Goal: Task Accomplishment & Management: Complete application form

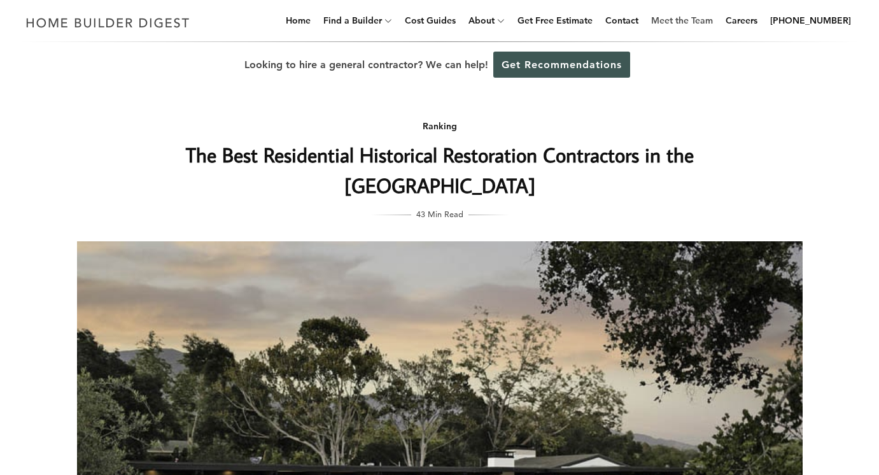
click at [710, 20] on link "Meet the Team" at bounding box center [682, 20] width 72 height 41
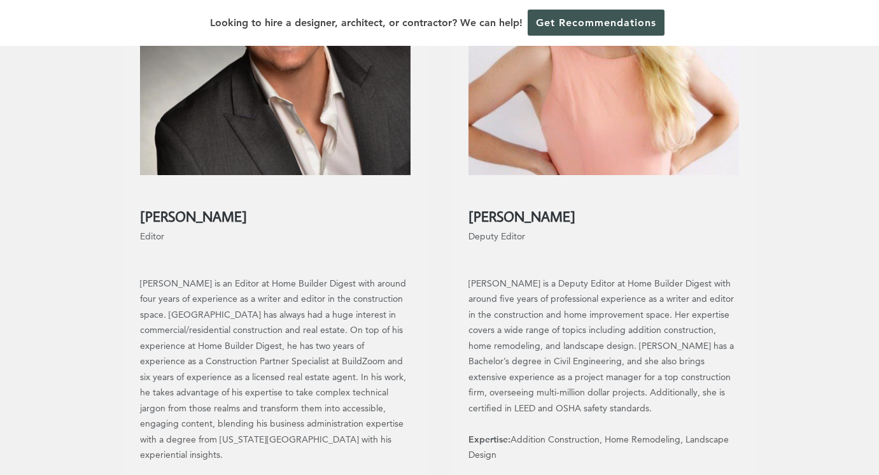
scroll to position [1193, 0]
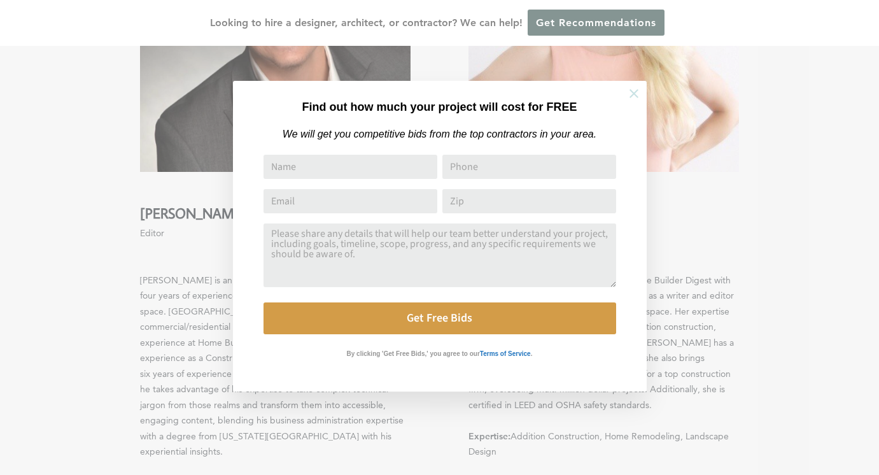
click at [631, 94] on icon at bounding box center [634, 94] width 14 height 14
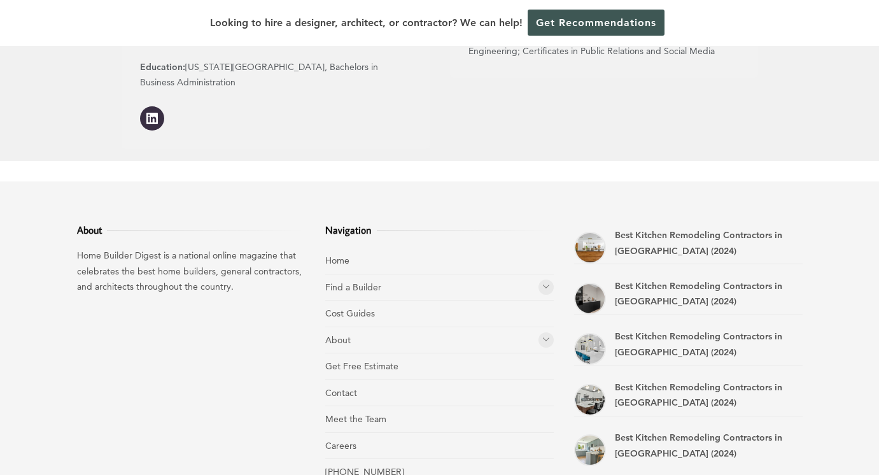
scroll to position [1691, 0]
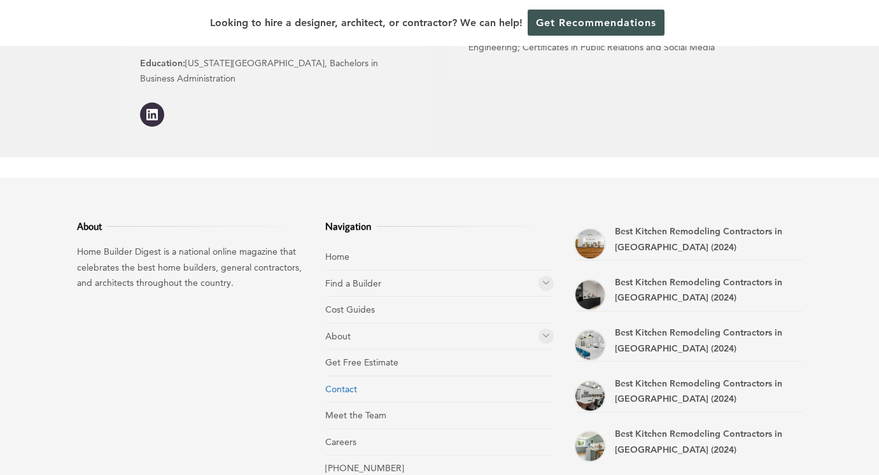
click at [342, 383] on link "Contact" at bounding box center [341, 388] width 32 height 11
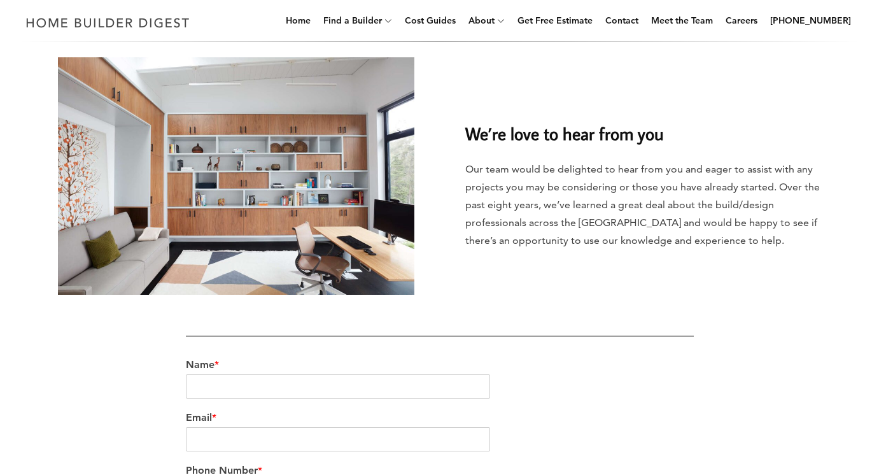
scroll to position [92, 0]
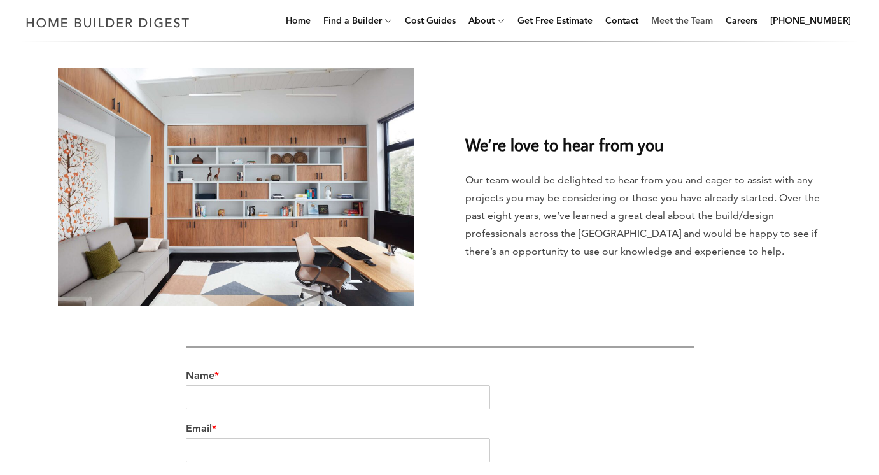
click at [717, 19] on link "Meet the Team" at bounding box center [682, 20] width 72 height 41
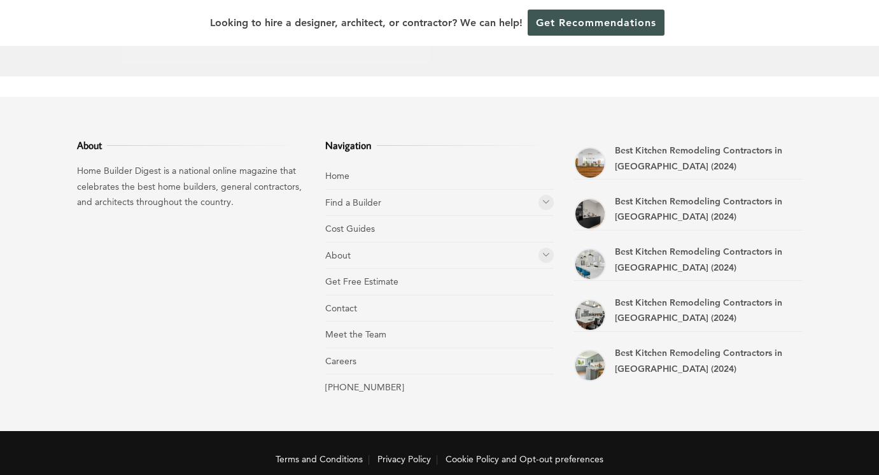
scroll to position [1773, 0]
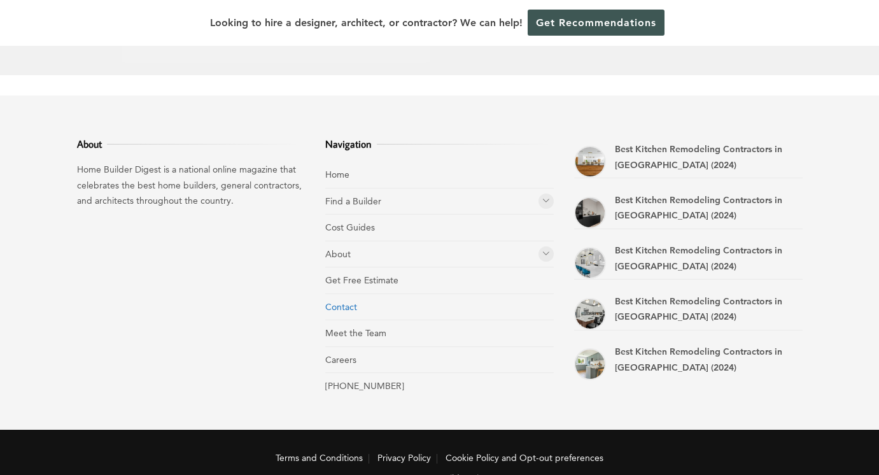
click at [351, 301] on link "Contact" at bounding box center [341, 306] width 32 height 11
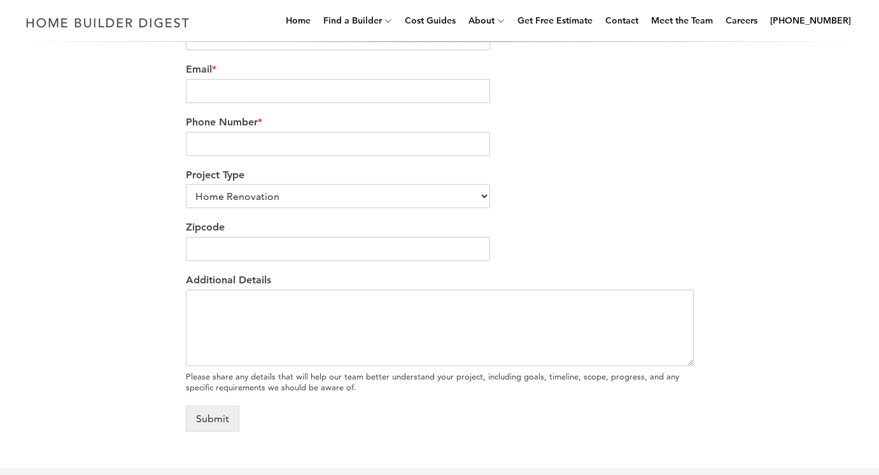
scroll to position [397, 0]
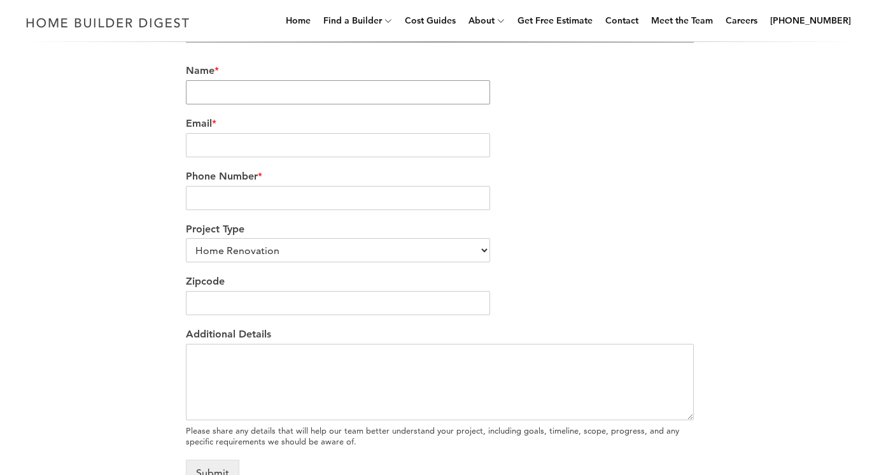
click at [220, 88] on input "Name *" at bounding box center [338, 92] width 305 height 24
type input "Kelly Aiglon"
type input "kellyaiglon@gmail.com"
type input "7737195425"
type input "53092"
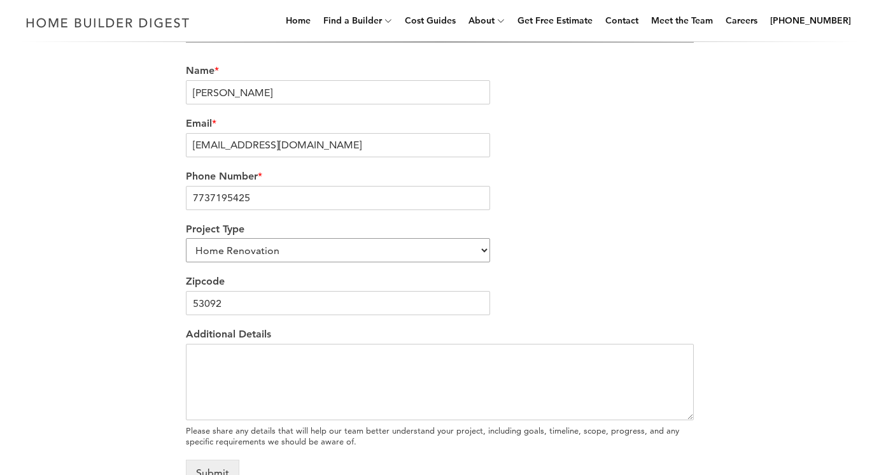
click at [482, 248] on select "Home Renovation Custom Home Builder Commercial Renovation Other" at bounding box center [338, 250] width 305 height 24
select select "Other"
click at [186, 239] on select "Home Renovation Custom Home Builder Commercial Renovation Other" at bounding box center [338, 250] width 305 height 24
click at [218, 376] on textarea "Additional Details" at bounding box center [440, 382] width 508 height 76
paste textarea "​Hi Rebecca, I don't know if this would be something you'd collaborate on, but …"
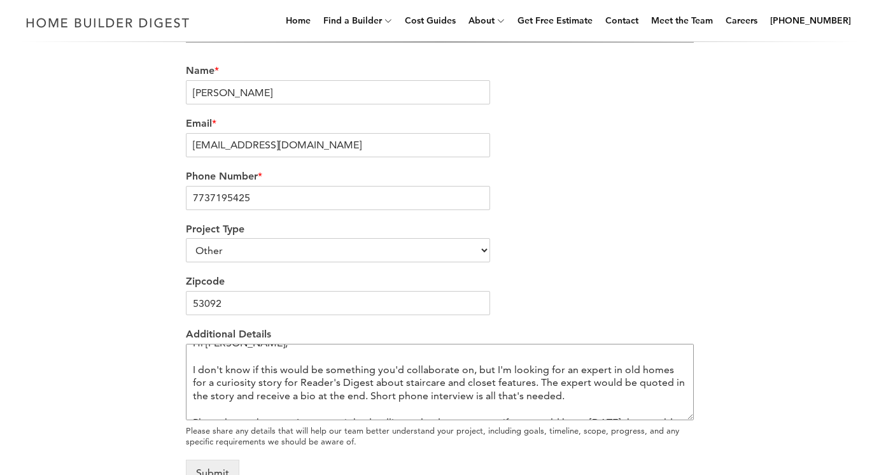
scroll to position [0, 0]
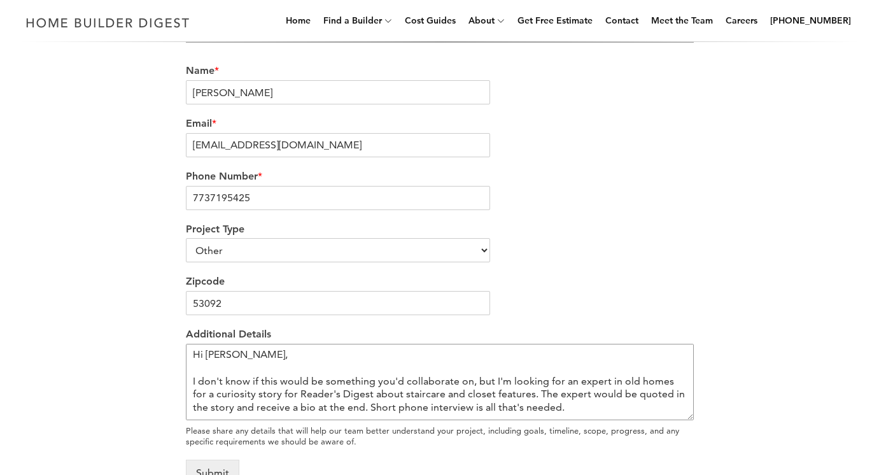
drag, startPoint x: 249, startPoint y: 357, endPoint x: 211, endPoint y: 356, distance: 38.2
click at [211, 356] on textarea "​Hi Rebecca, I don't know if this would be something you'd collaborate on, but …" at bounding box center [440, 382] width 508 height 76
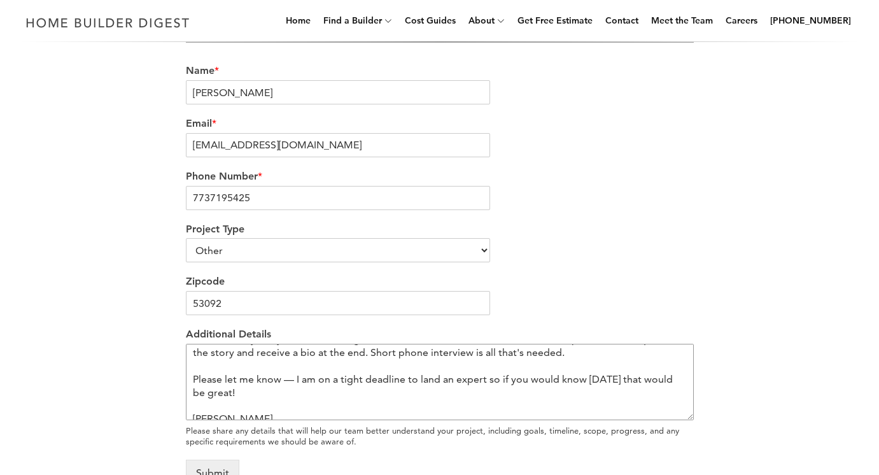
scroll to position [65, 0]
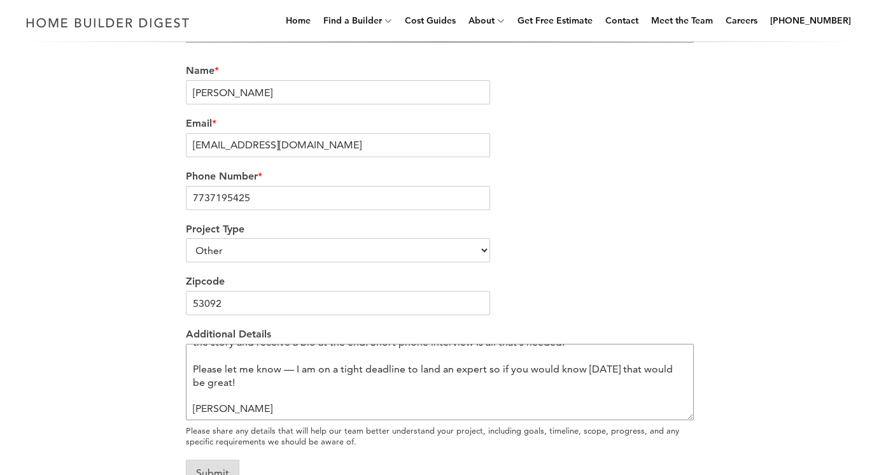
type textarea "​Hi! I don't know if this would be something you'd collaborate on, but I'm look…"
click at [216, 465] on button "Submit" at bounding box center [212, 473] width 53 height 26
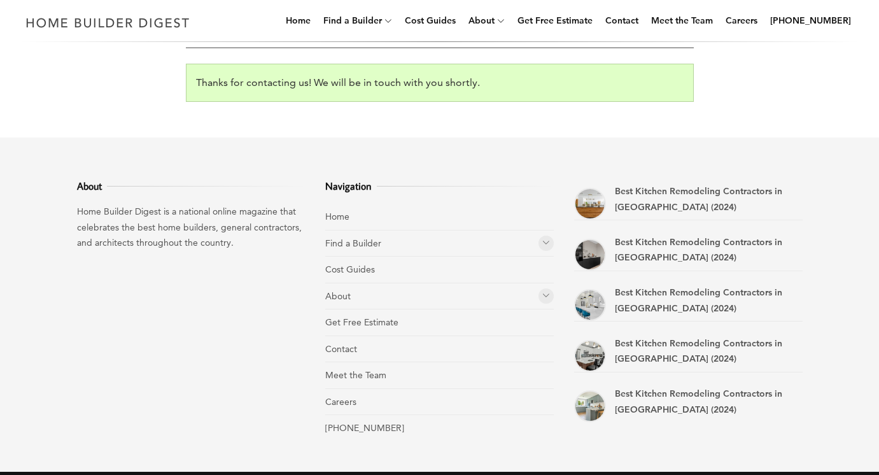
scroll to position [391, 0]
